Goal: Transaction & Acquisition: Book appointment/travel/reservation

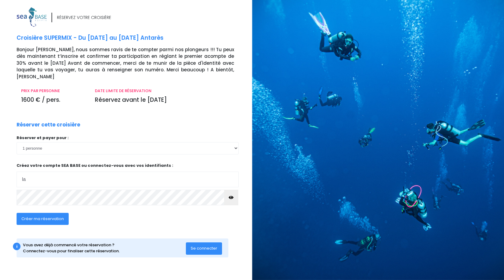
type input "lae"
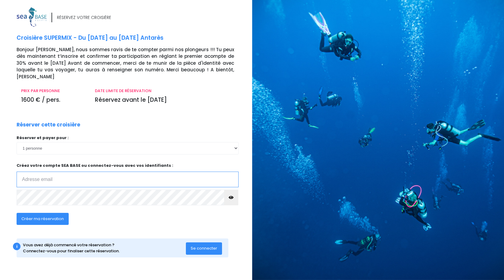
type input "laeticeolivier@gmail.com"
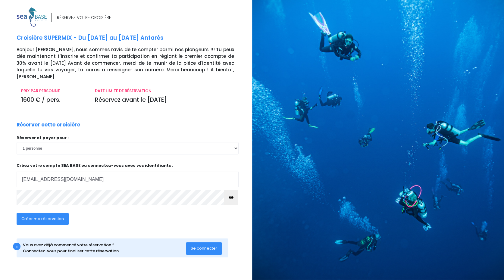
click at [37, 216] on span "Créer ma réservation" at bounding box center [42, 219] width 43 height 6
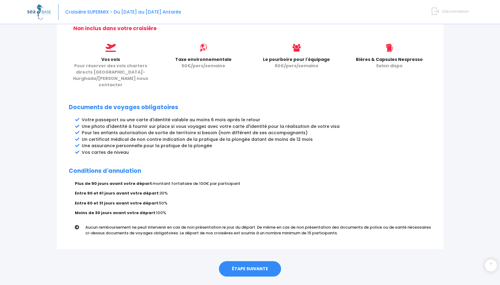
scroll to position [257, 0]
click at [247, 261] on link "ÉTAPE SUIVANTE" at bounding box center [250, 269] width 62 height 16
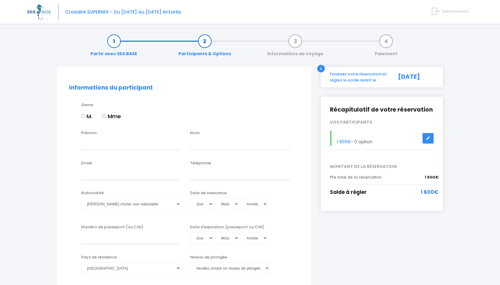
click at [105, 116] on input "Mme" at bounding box center [104, 116] width 4 height 4
radio input "true"
type input "Laëtitia"
type input "OLIVIER"
type input "laeticeolivier@gmail.com"
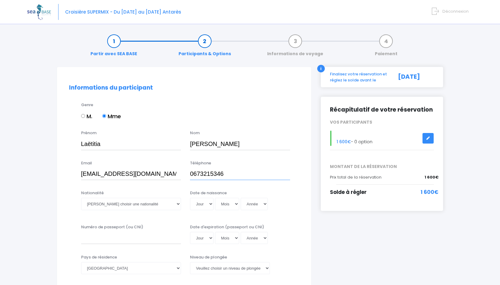
type input "0673215346"
select select "Française"
select select "22"
select select "04"
select select "1979"
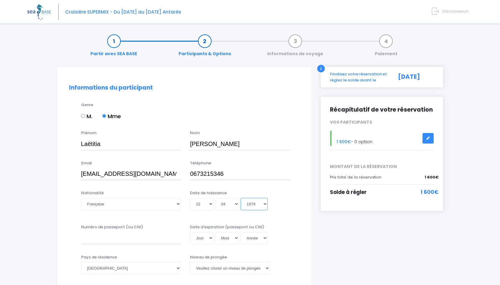
type input "[DATE]"
click at [126, 235] on input "Numéro de passeport (ou CNI)" at bounding box center [131, 238] width 100 height 12
type input "16DT85281"
select select "21"
select select "07"
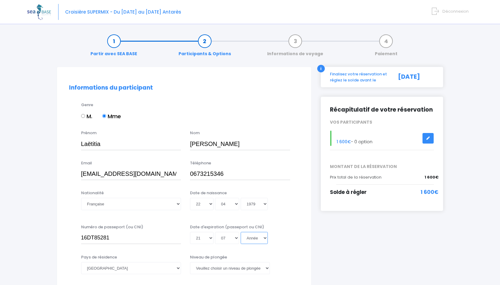
select select "2026"
type input "[DATE]"
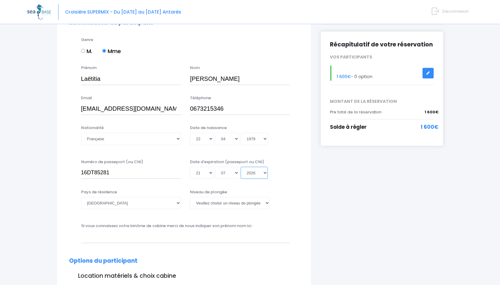
scroll to position [66, 0]
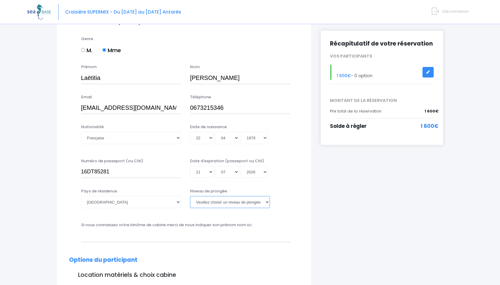
select select "N2"
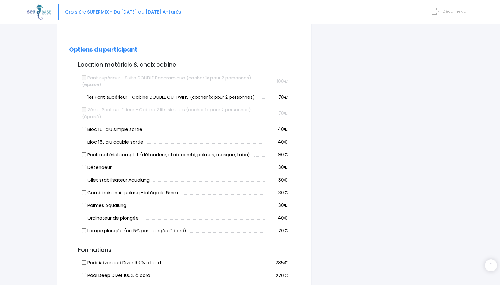
scroll to position [278, 0]
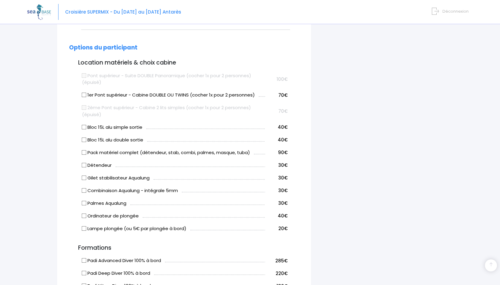
click at [84, 150] on input "Pack matériel complet (détendeur, stab, combi, palmes, masque, tuba)" at bounding box center [83, 152] width 5 height 5
checkbox input "true"
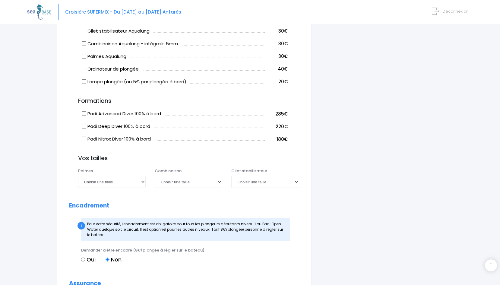
scroll to position [426, 0]
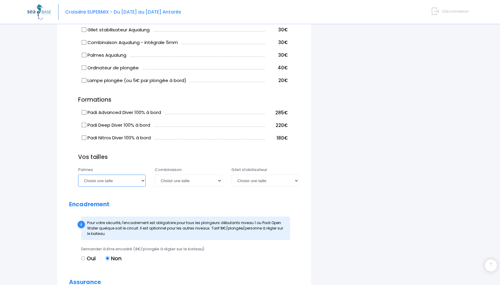
select select "38/39"
select select "XS"
select select "S"
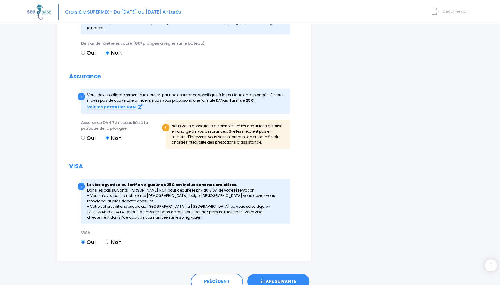
scroll to position [633, 0]
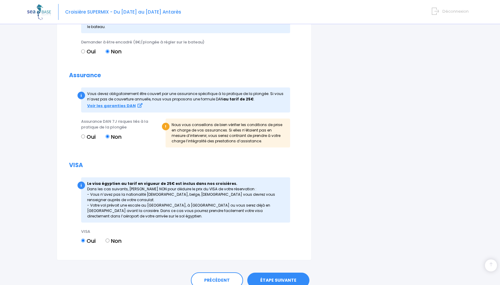
click at [109, 237] on label "Non" at bounding box center [114, 241] width 16 height 8
click at [109, 238] on input "Non" at bounding box center [108, 240] width 4 height 4
radio input "true"
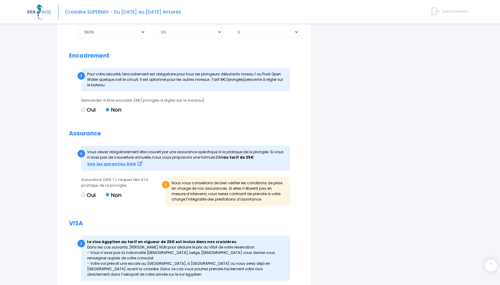
scroll to position [575, 0]
click at [83, 192] on input "Oui" at bounding box center [83, 194] width 4 height 4
radio input "true"
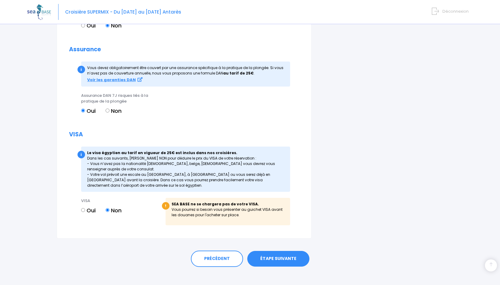
scroll to position [658, 0]
click at [270, 251] on link "ÉTAPE SUIVANTE" at bounding box center [278, 259] width 62 height 16
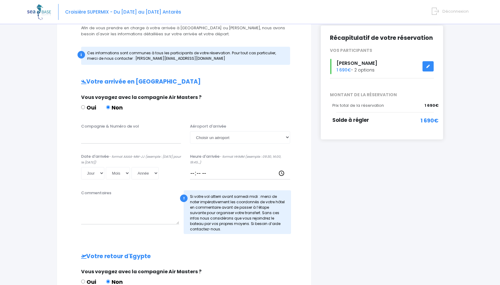
scroll to position [72, 0]
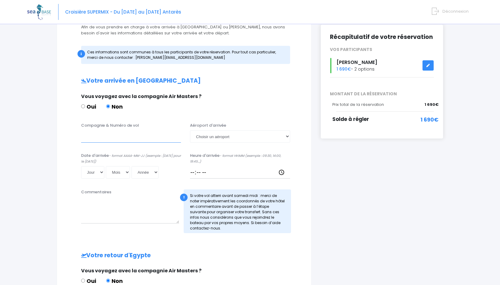
click at [115, 134] on input "Compagnie & Numéro de vol" at bounding box center [131, 136] width 100 height 12
type input "arrivée au [GEOGRAPHIC_DATA]"
select select "18"
select select "09"
select select "2025"
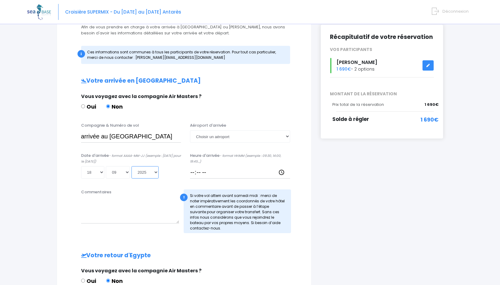
type input "2025-09-18"
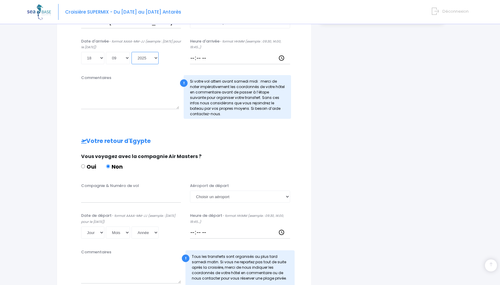
scroll to position [196, 0]
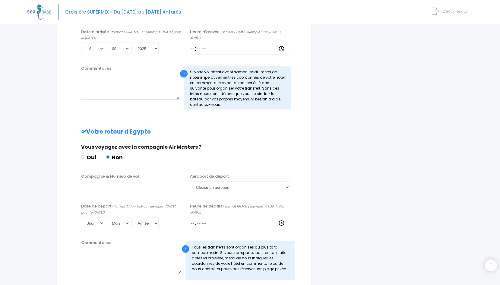
click at [136, 187] on input "Compagnie & Numéro de vol" at bounding box center [131, 187] width 100 height 12
type input "H"
type input "retour par mes propres moyens"
select select "Hurghada"
select select "14"
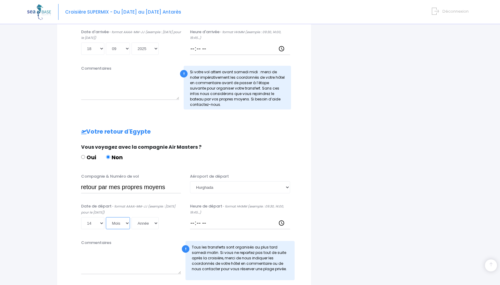
select select "10"
select select "2025"
type input "2025-10-14"
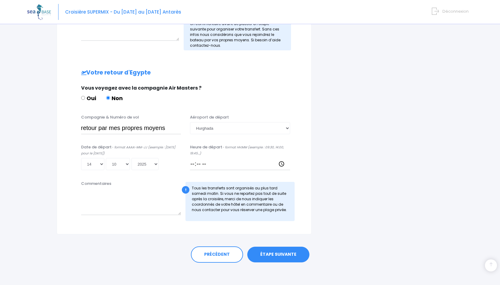
click at [266, 248] on link "ÉTAPE SUIVANTE" at bounding box center [278, 255] width 62 height 16
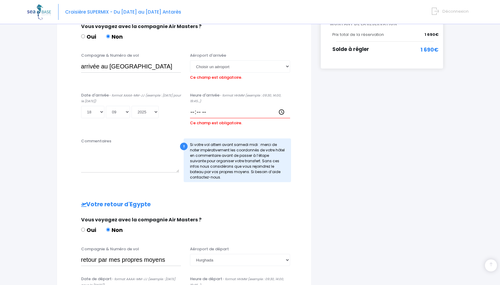
scroll to position [141, 0]
select select "Hurghada"
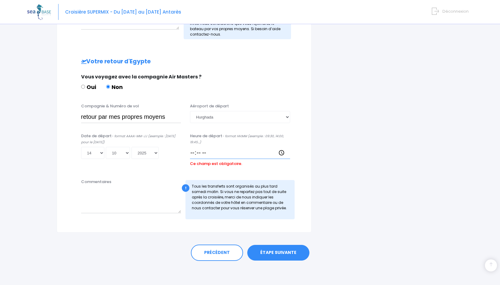
scroll to position [273, 0]
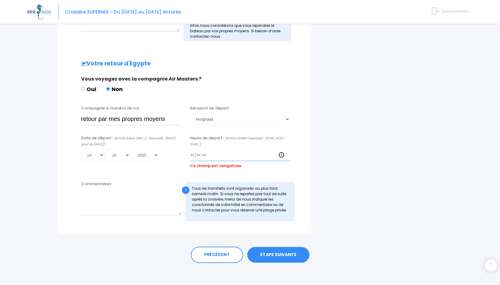
click at [211, 155] on input "Heure de départ - format HH:MM (exemple : 09:30, 14:00, 19:45...)" at bounding box center [240, 155] width 100 height 12
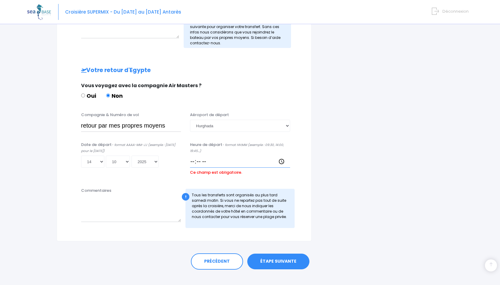
scroll to position [263, 0]
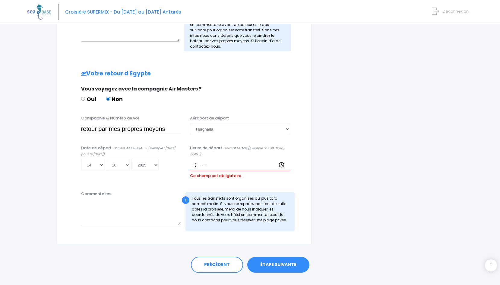
click at [273, 156] on div "Heure de départ - format HH:MM (exemple : 09:30, 14:00, 19:45...) Ce champ est …" at bounding box center [239, 163] width 109 height 36
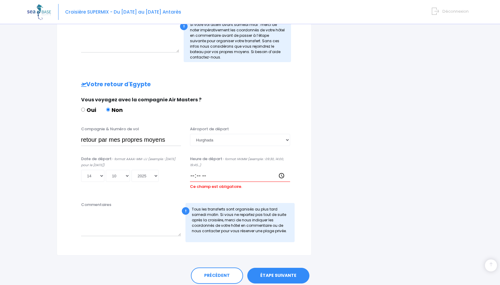
scroll to position [250, 0]
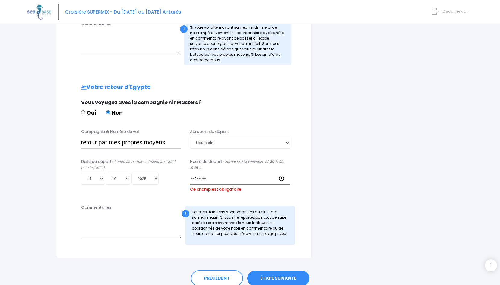
click at [222, 180] on input "Heure de départ - format HH:MM (exemple : 09:30, 14:00, 19:45...)" at bounding box center [240, 178] width 100 height 12
click at [212, 177] on input "Heure de départ - format HH:MM (exemple : 09:30, 14:00, 19:45...)" at bounding box center [240, 178] width 100 height 12
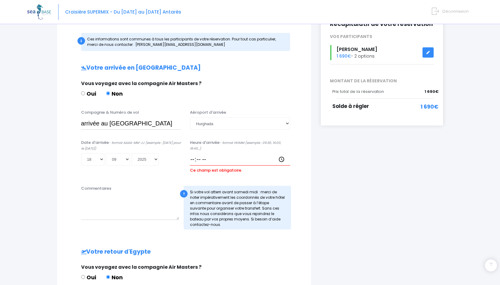
scroll to position [62, 0]
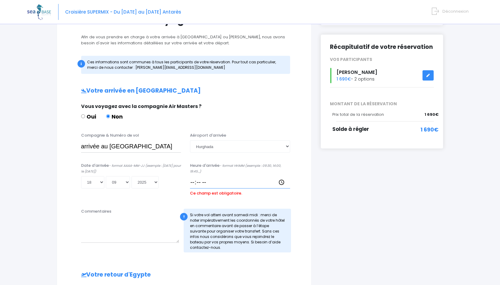
click at [214, 180] on input "Heure d'arrivée - format HH:MM (exemple : 09:30, 14:00, 19:45...)" at bounding box center [240, 182] width 100 height 12
click at [225, 184] on input "Heure d'arrivée - format HH:MM (exemple : 09:30, 14:00, 19:45...)" at bounding box center [240, 182] width 100 height 12
click at [261, 194] on div "Heure d'arrivée - format HH:MM (exemple : 09:30, 14:00, 19:45...) Ce champ est …" at bounding box center [239, 181] width 109 height 36
click at [217, 181] on input "Heure d'arrivée - format HH:MM (exemple : 09:30, 14:00, 19:45...)" at bounding box center [240, 182] width 100 height 12
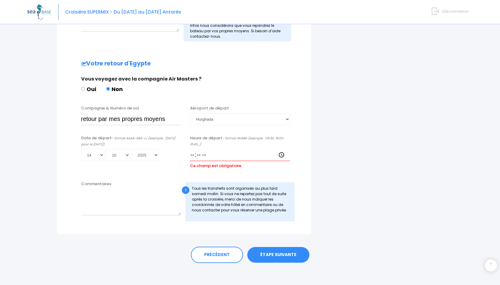
click at [277, 253] on link "ÉTAPE SUIVANTE" at bounding box center [278, 255] width 62 height 16
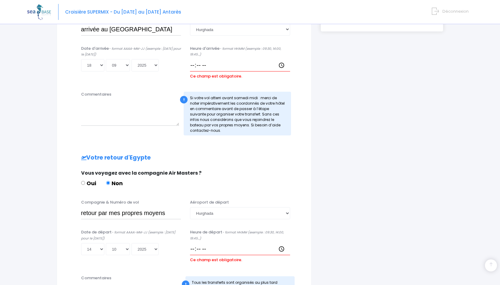
scroll to position [177, 0]
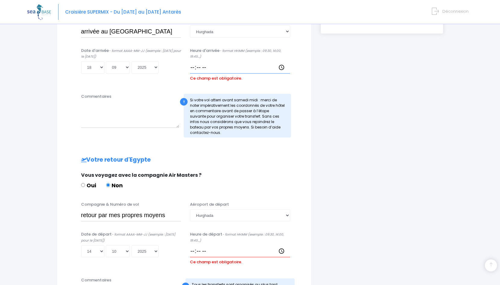
click at [207, 66] on input "Heure d'arrivée - format HH:MM (exemple : 09:30, 14:00, 19:45...)" at bounding box center [240, 67] width 100 height 12
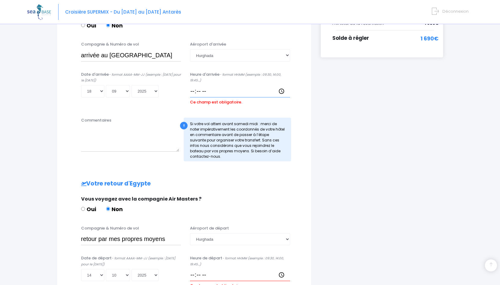
scroll to position [153, 0]
click at [215, 91] on input "Heure d'arrivée - format HH:MM (exemple : 09:30, 14:00, 19:45...)" at bounding box center [240, 91] width 100 height 12
click at [206, 92] on input "Heure d'arrivée - format HH:MM (exemple : 09:30, 14:00, 19:45...)" at bounding box center [240, 91] width 100 height 12
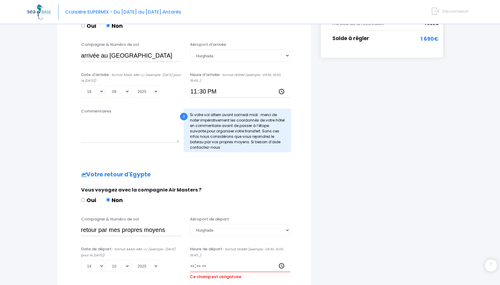
type input "23:30"
click at [247, 169] on div "Votre arrivée en Egypte Vous voyagez avec la compagnie Air Masters ? Oui Non Co…" at bounding box center [184, 166] width 230 height 339
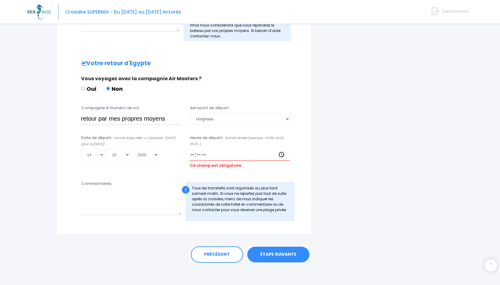
scroll to position [264, 0]
click at [216, 153] on input "Heure de départ - format HH:MM (exemple : 09:30, 14:00, 19:45...)" at bounding box center [240, 155] width 100 height 12
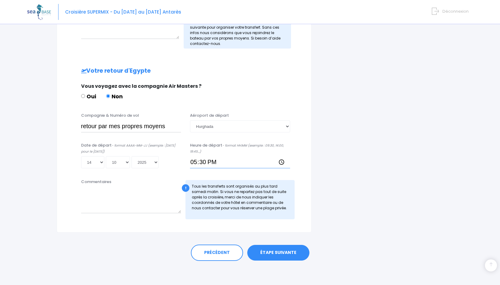
scroll to position [255, 0]
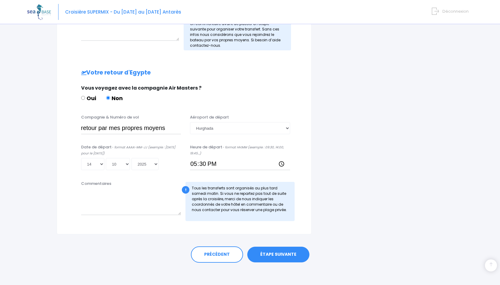
type input "17:30"
click at [289, 248] on link "ÉTAPE SUIVANTE" at bounding box center [278, 255] width 62 height 16
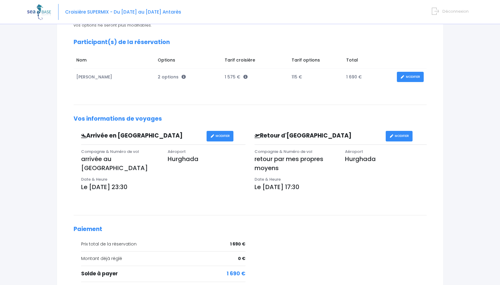
scroll to position [88, 0]
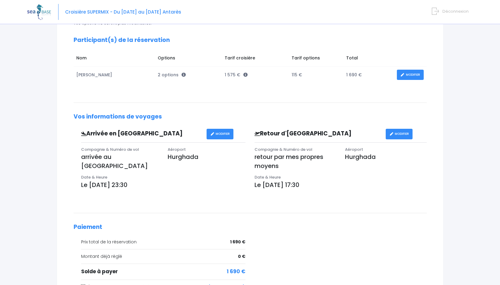
click at [404, 74] on link "MODIFIER" at bounding box center [410, 75] width 27 height 11
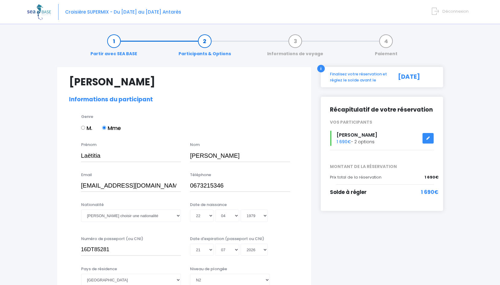
select select "N2"
select select "38/39"
select select "XS"
select select "S"
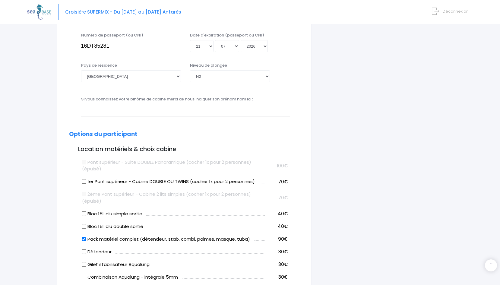
scroll to position [204, 0]
click at [84, 210] on input "Bloc 15L alu simple sortie" at bounding box center [83, 212] width 5 height 5
checkbox input "true"
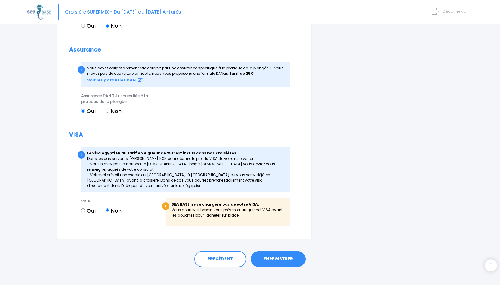
scroll to position [670, 0]
click at [279, 251] on link "ENREGISTRER" at bounding box center [278, 259] width 55 height 16
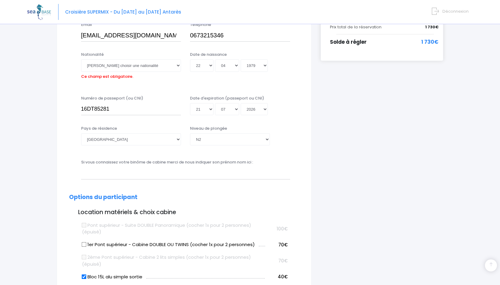
scroll to position [148, 0]
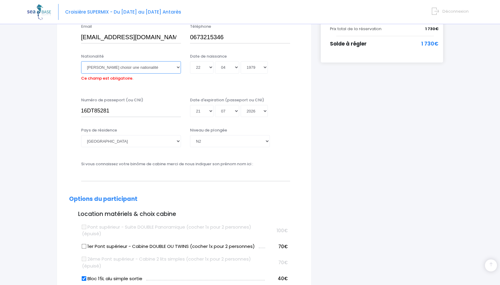
select select "Française"
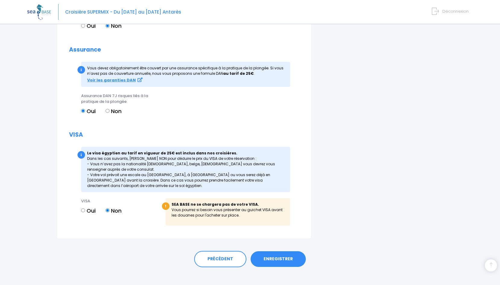
scroll to position [680, 0]
click at [280, 255] on link "ENREGISTRER" at bounding box center [278, 259] width 55 height 16
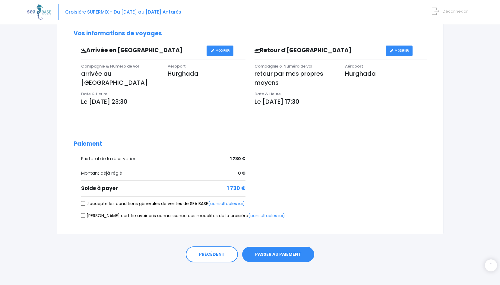
scroll to position [170, 0]
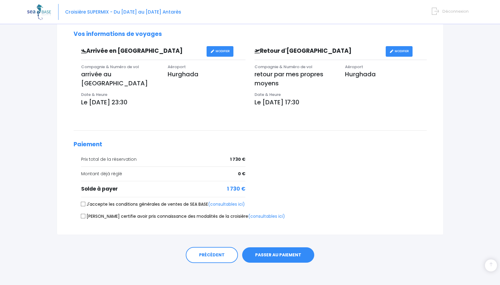
click at [152, 204] on label "J'accepte les conditions générales de ventes de SEA BASE (consultables ici)" at bounding box center [163, 204] width 164 height 6
click at [85, 204] on input "J'accepte les conditions générales de ventes de SEA BASE (consultables ici)" at bounding box center [82, 204] width 5 height 5
checkbox input "true"
click at [147, 213] on label "Je certifie avoir pris connaissance des modalités de la croisière (consultables…" at bounding box center [183, 216] width 204 height 6
click at [85, 214] on input "Je certifie avoir pris connaissance des modalités de la croisière (consultables…" at bounding box center [82, 216] width 5 height 5
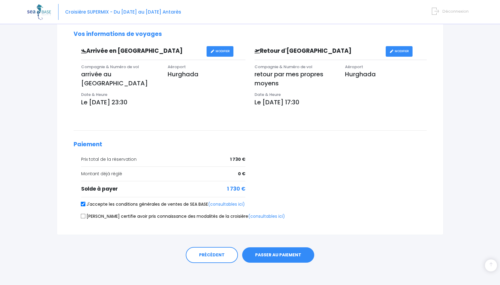
checkbox input "true"
click at [231, 202] on link "(consultables ici)" at bounding box center [226, 204] width 37 height 6
click at [254, 216] on link "(consultables ici)" at bounding box center [266, 216] width 37 height 6
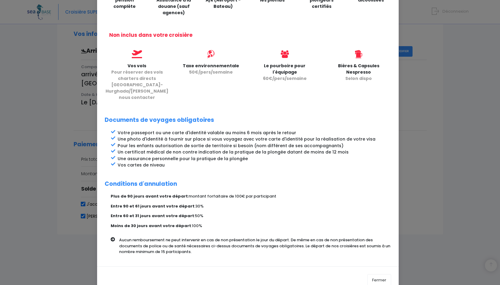
scroll to position [200, 0]
click at [380, 274] on button "Fermer" at bounding box center [379, 280] width 24 height 12
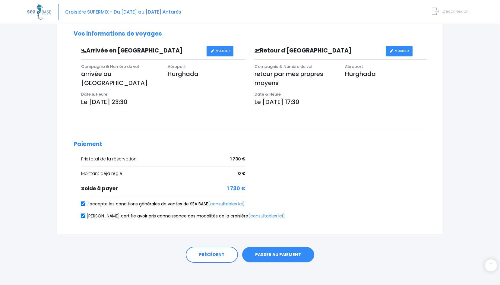
scroll to position [170, 0]
click at [286, 250] on button "PASSER AU PAIEMENT" at bounding box center [278, 255] width 72 height 16
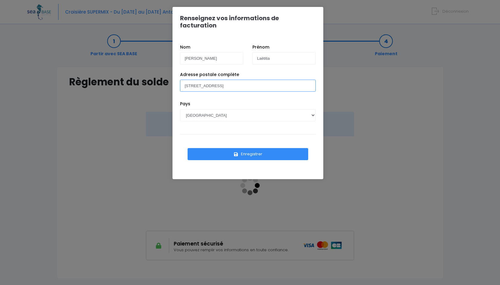
type input "7, rue du parc à l'eau 44600 SAINT NAZAIRE"
click at [259, 148] on button "Enregistrer" at bounding box center [248, 154] width 121 height 12
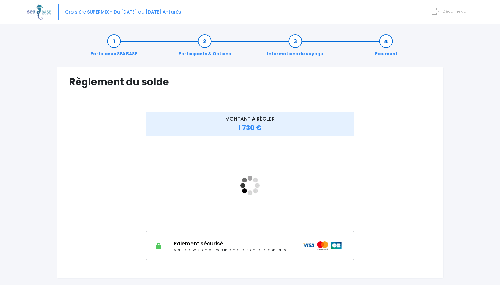
click at [206, 42] on link "Participants & Options" at bounding box center [204, 47] width 58 height 19
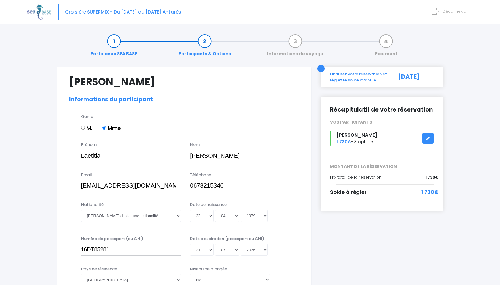
select select "N2"
select select "38/39"
select select "XS"
select select "S"
click at [429, 138] on icon at bounding box center [428, 138] width 4 height 0
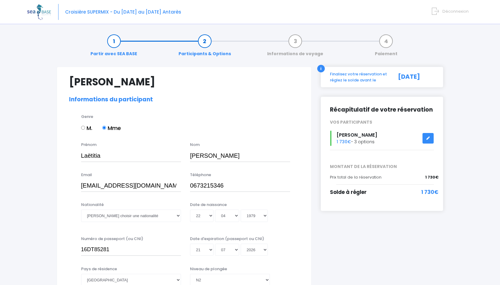
click at [428, 138] on icon at bounding box center [428, 138] width 4 height 0
select select "N2"
select select "38/39"
select select "XS"
select select "S"
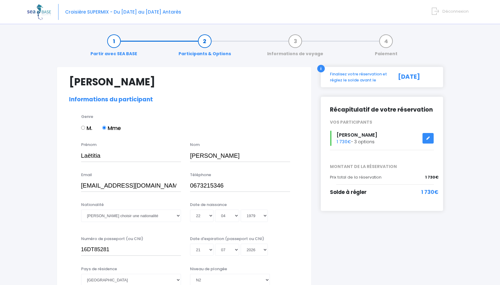
click at [204, 43] on link "Participants & Options" at bounding box center [204, 47] width 58 height 19
select select "N2"
select select "38/39"
select select "XS"
select select "S"
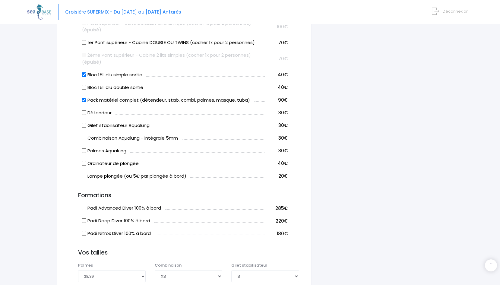
scroll to position [343, 0]
click at [84, 71] on input "Bloc 15L alu simple sortie" at bounding box center [83, 73] width 5 height 5
checkbox input "false"
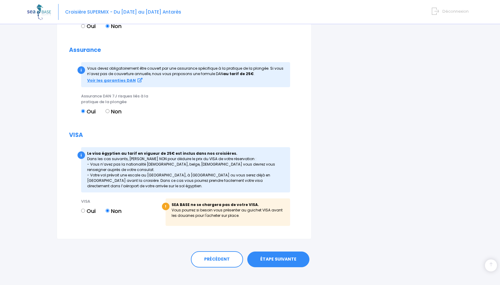
click at [279, 256] on link "ÉTAPE SUIVANTE" at bounding box center [278, 259] width 62 height 16
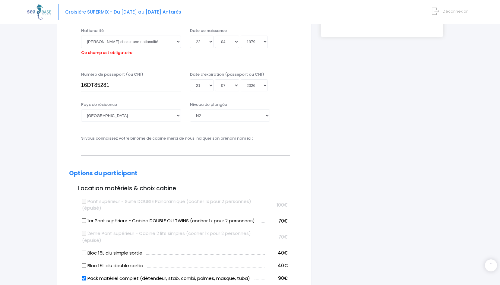
scroll to position [148, 0]
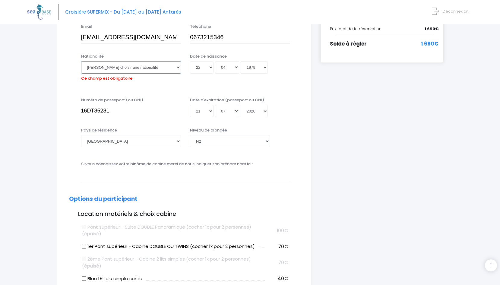
select select "Française"
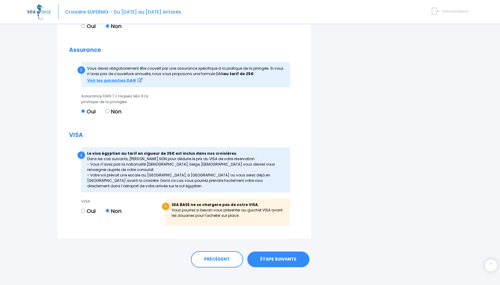
click at [279, 254] on link "ÉTAPE SUIVANTE" at bounding box center [278, 259] width 62 height 16
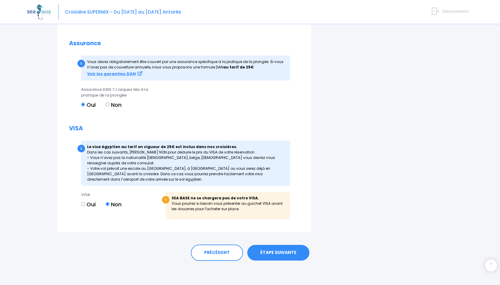
scroll to position [670, 0]
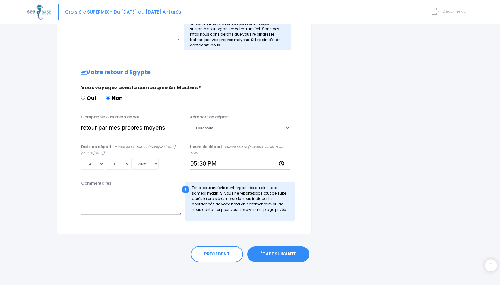
scroll to position [255, 0]
click at [294, 255] on link "ÉTAPE SUIVANTE" at bounding box center [278, 255] width 62 height 16
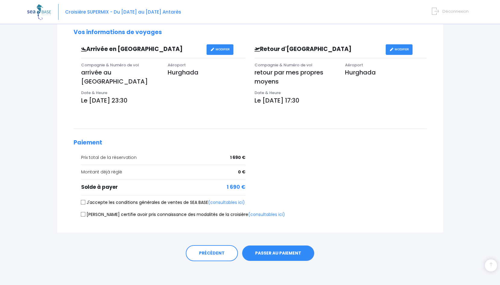
scroll to position [170, 0]
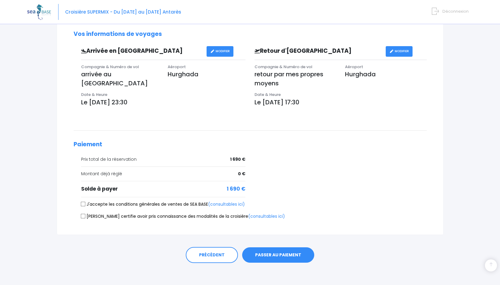
click at [187, 202] on label "J'accepte les conditions générales de ventes de SEA BASE (consultables ici)" at bounding box center [163, 204] width 164 height 6
click at [85, 202] on input "J'accepte les conditions générales de ventes de SEA BASE (consultables ici)" at bounding box center [82, 204] width 5 height 5
checkbox input "true"
click at [187, 213] on label "[PERSON_NAME] certifie avoir pris connaissance des modalités de la croisière (c…" at bounding box center [183, 216] width 204 height 6
click at [85, 214] on input "[PERSON_NAME] certifie avoir pris connaissance des modalités de la croisière (c…" at bounding box center [82, 216] width 5 height 5
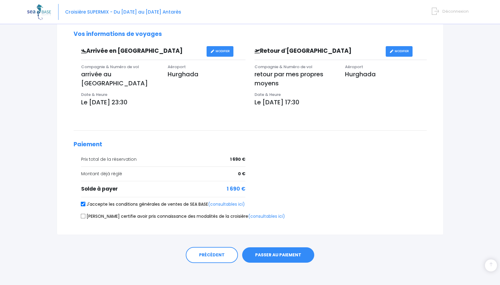
checkbox input "true"
click at [284, 256] on button "PASSER AU PAIEMENT" at bounding box center [278, 255] width 72 height 16
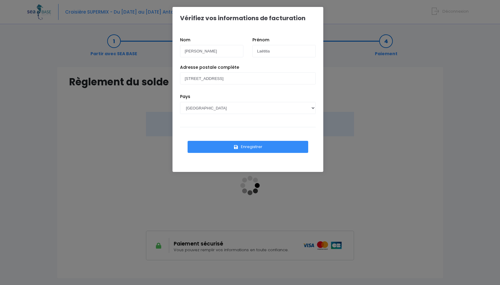
click at [243, 148] on button "Enregistrer" at bounding box center [248, 147] width 121 height 12
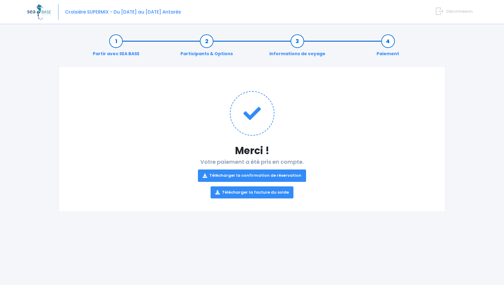
click at [366, 140] on div "Merci ! Votre paiement a été pris en compte. Télécharger la confirmation de rés…" at bounding box center [252, 139] width 387 height 145
